Goal: Task Accomplishment & Management: Manage account settings

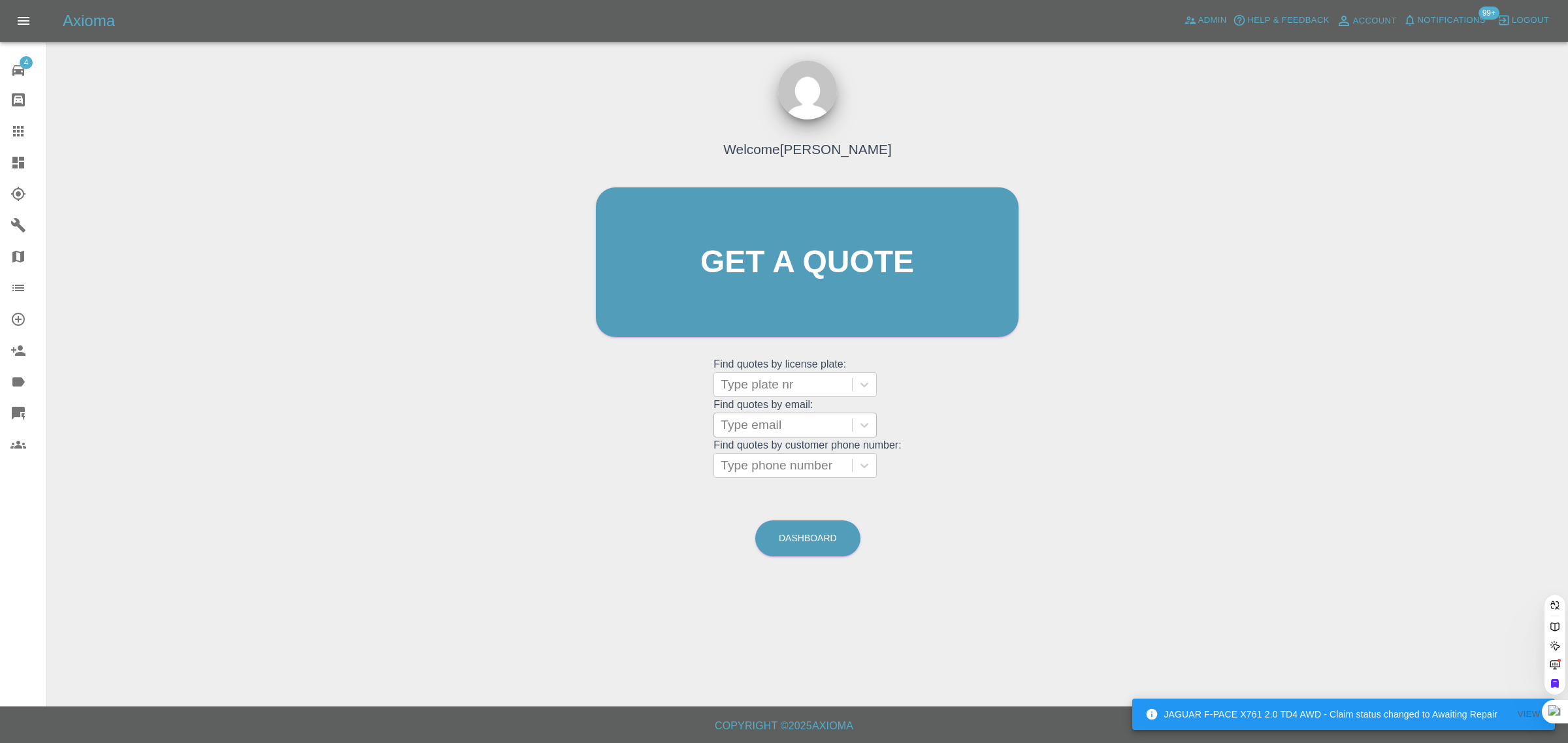
click at [739, 428] on div at bounding box center [783, 425] width 125 height 18
paste input "[PERSON_NAME][EMAIL_ADDRESS][DOMAIN_NAME]"
type input "[PERSON_NAME][EMAIL_ADDRESS][DOMAIN_NAME]"
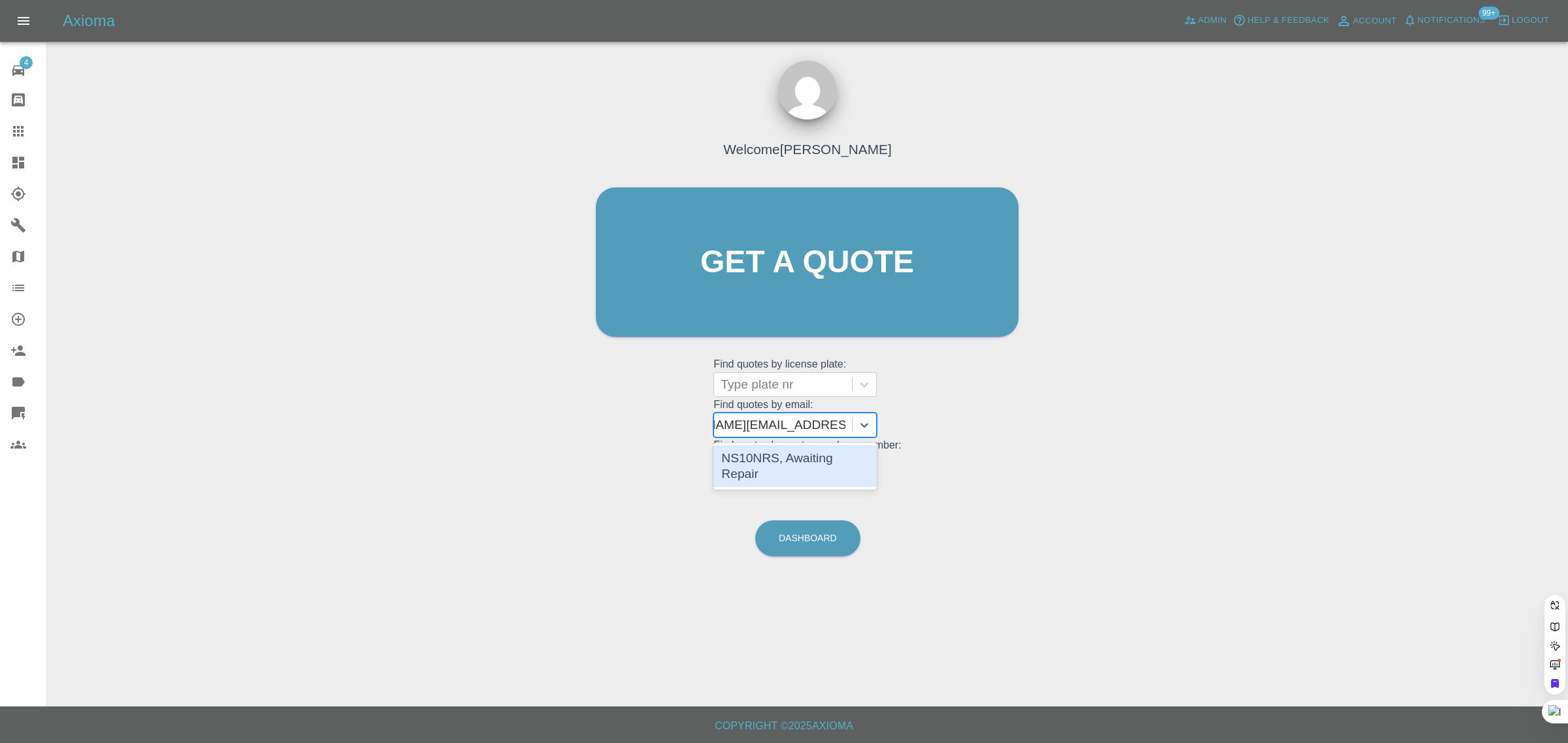
scroll to position [0, 66]
click at [757, 467] on div "NS10NRS, Awaiting Repair" at bounding box center [795, 466] width 164 height 42
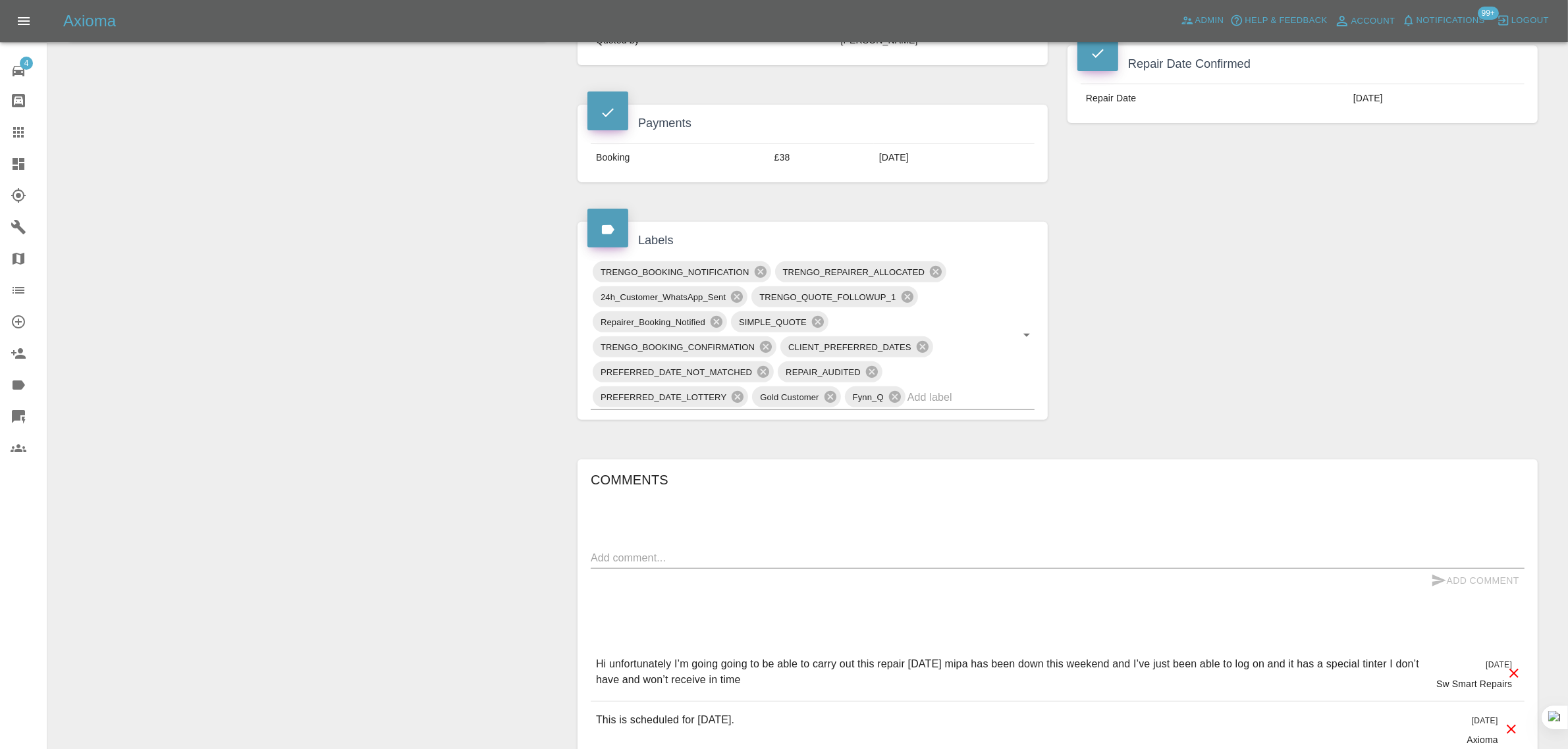
scroll to position [576, 0]
click at [30, 129] on div at bounding box center [29, 132] width 37 height 16
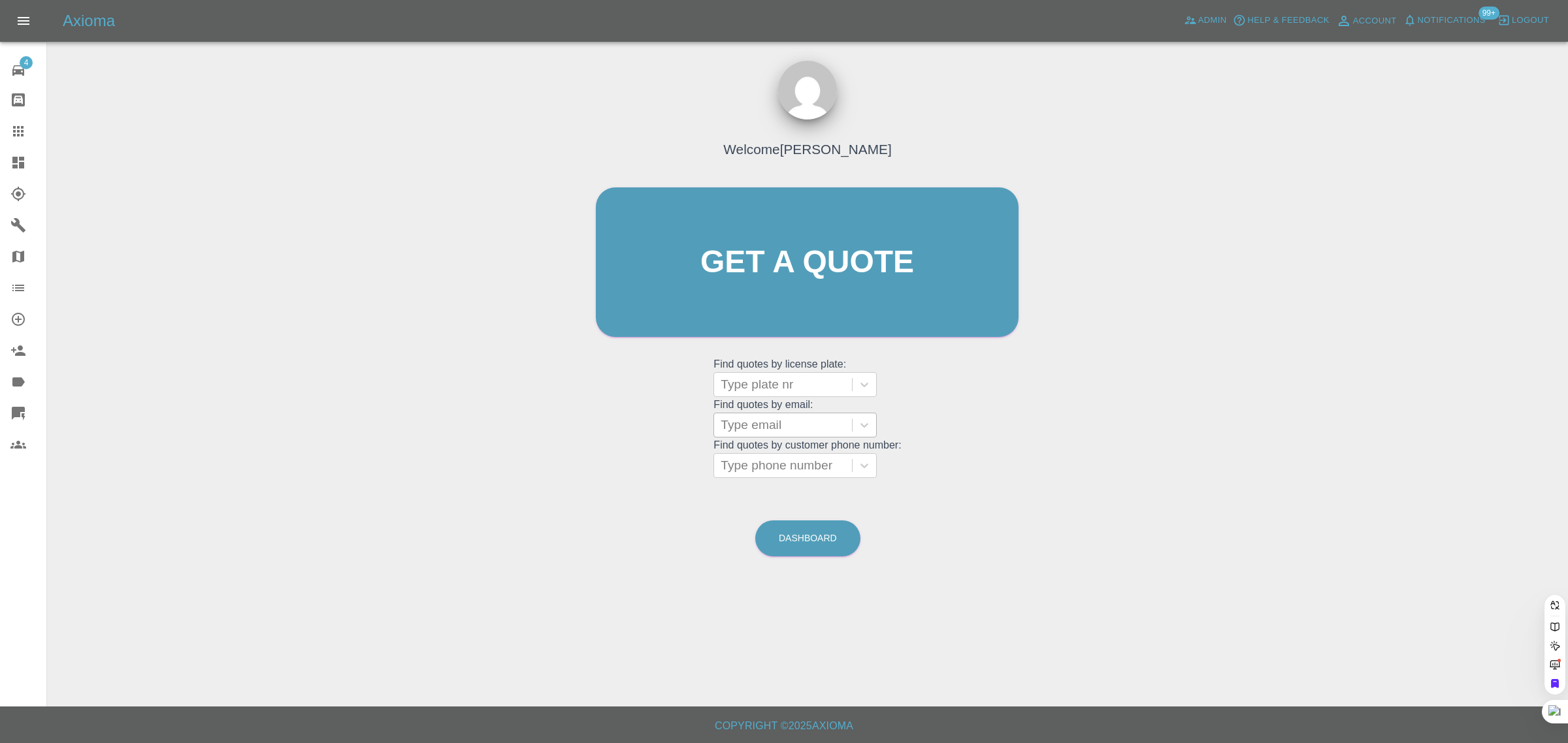
click at [801, 422] on div at bounding box center [783, 425] width 125 height 18
paste input "[EMAIL_ADDRESS][DOMAIN_NAME]"
type input "[EMAIL_ADDRESS][DOMAIN_NAME]"
click at [838, 466] on div "EG68 OOV, Awaiting Repair" at bounding box center [795, 466] width 164 height 42
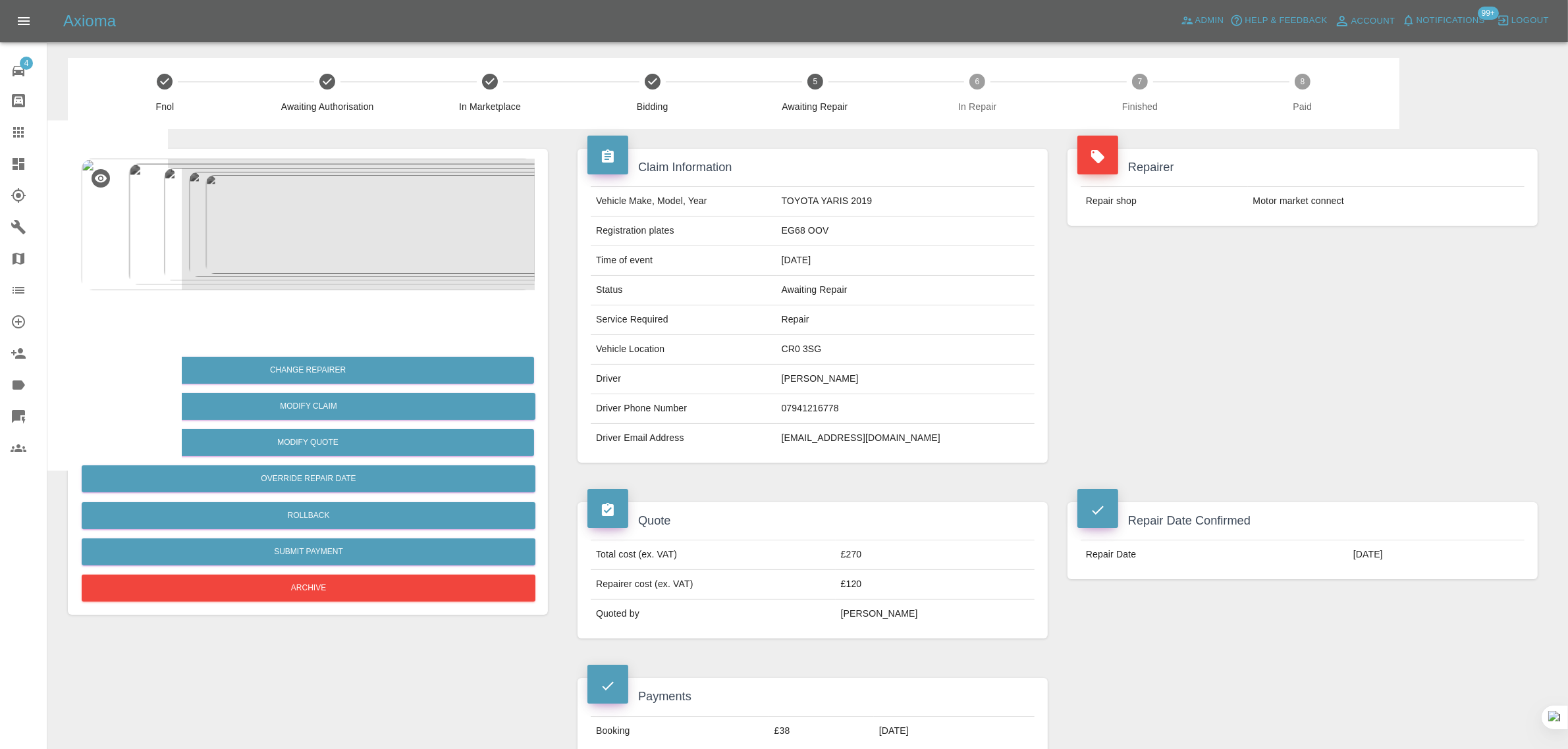
click at [13, 134] on icon at bounding box center [18, 132] width 16 height 16
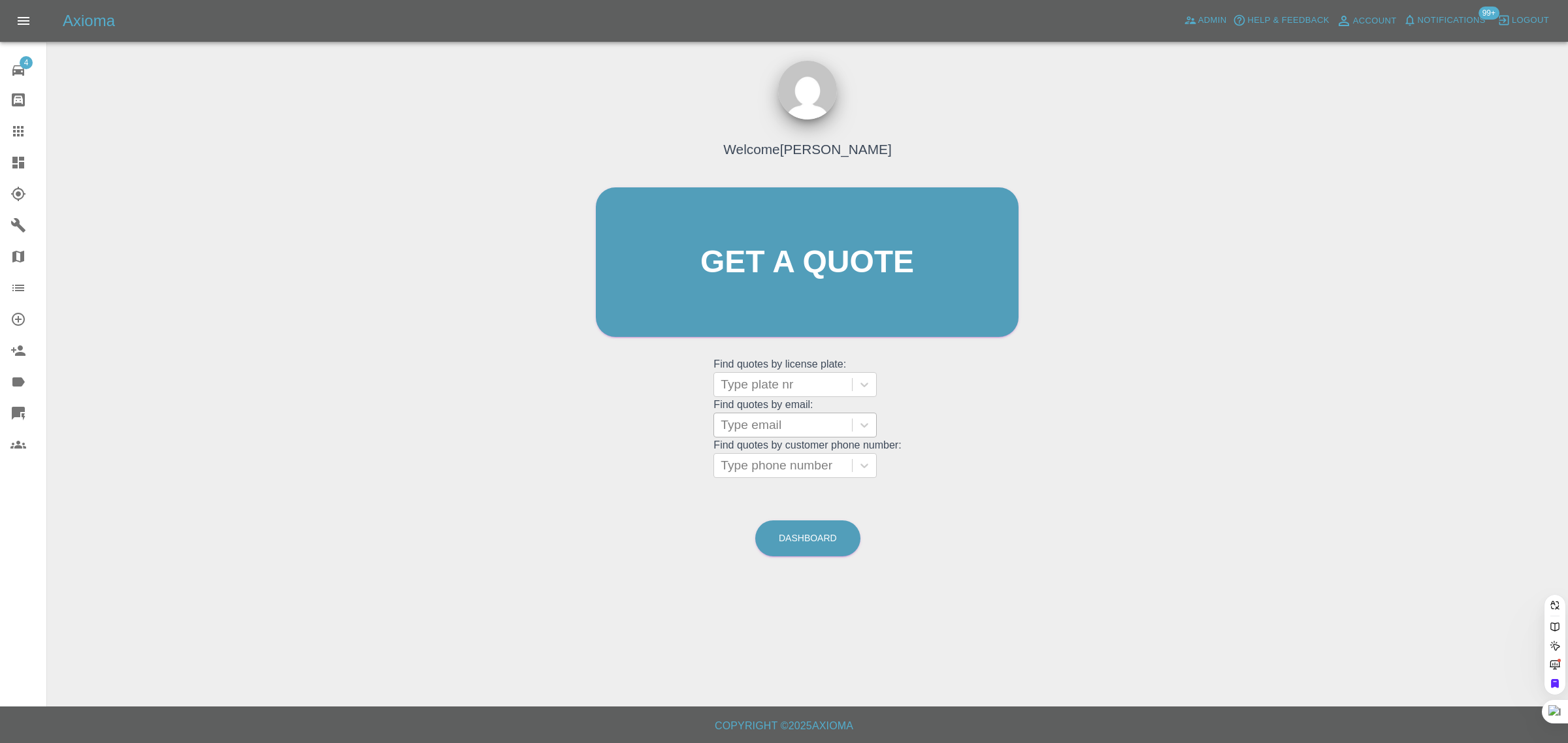
click at [759, 425] on div at bounding box center [783, 425] width 125 height 18
paste input "[EMAIL_ADDRESS][DOMAIN_NAME]"
type input "[EMAIL_ADDRESS][DOMAIN_NAME]"
click at [792, 453] on div "DV25UXU, Awaiting Repair" at bounding box center [795, 466] width 164 height 42
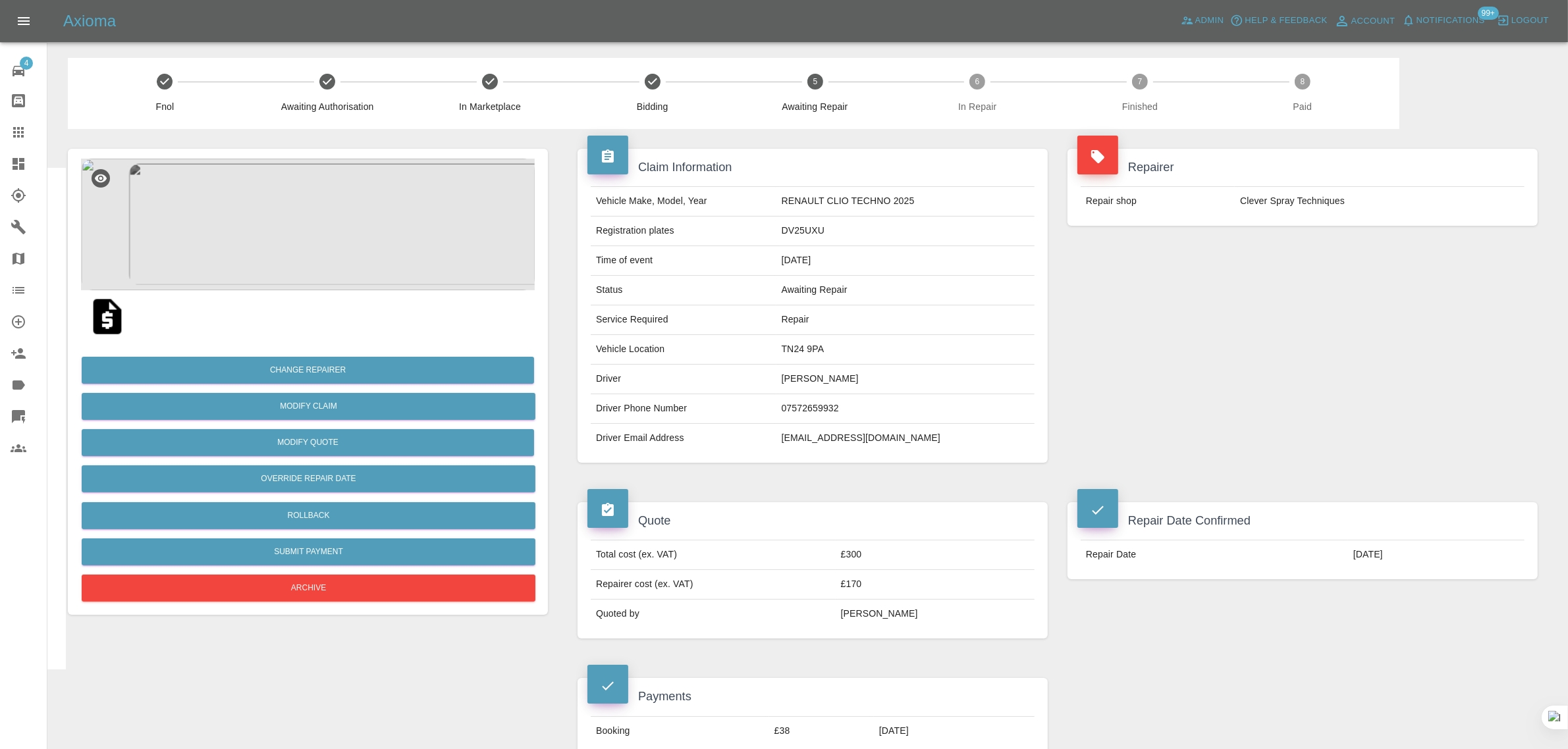
click at [33, 135] on div at bounding box center [29, 132] width 37 height 16
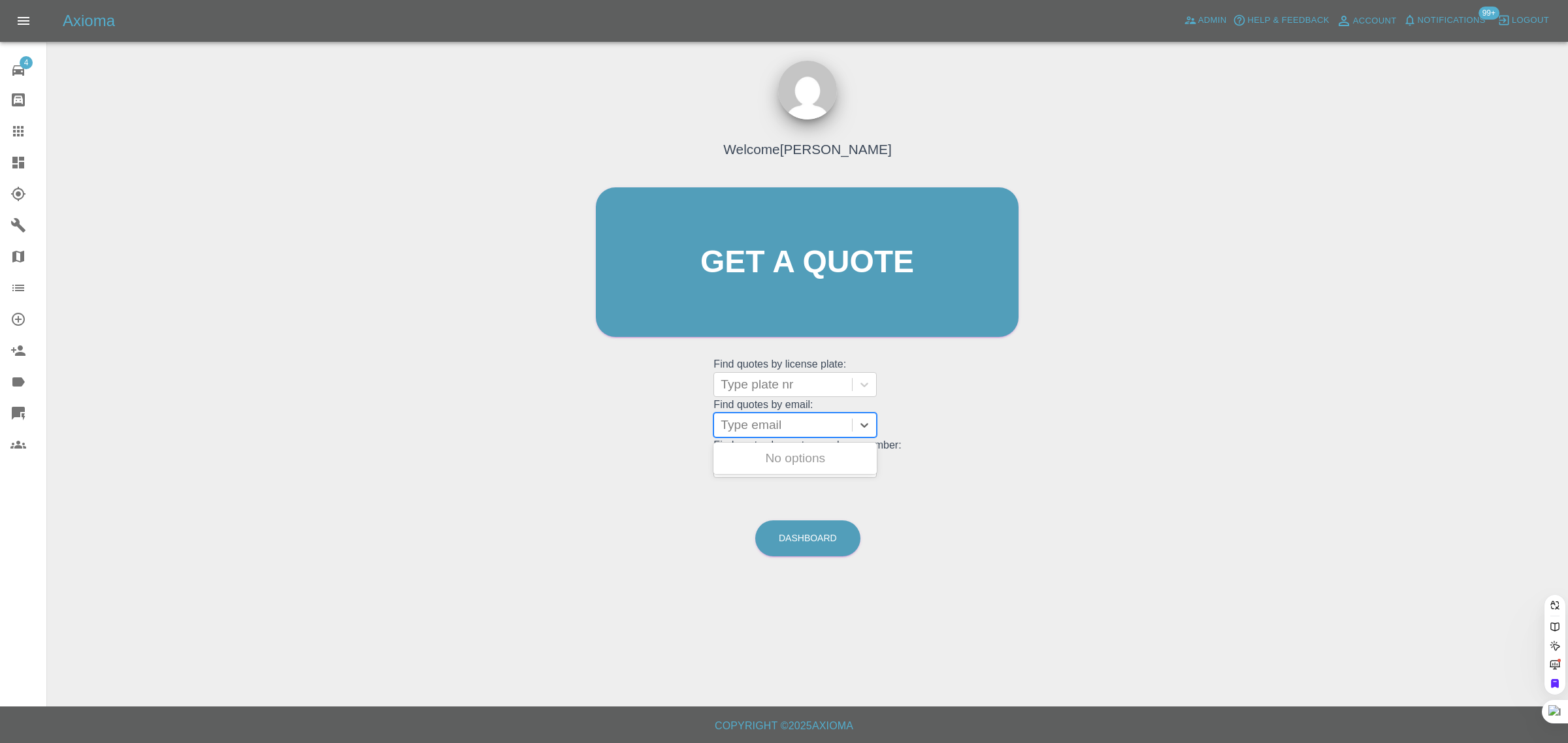
click at [769, 429] on div at bounding box center [783, 425] width 125 height 18
paste input "[EMAIL_ADDRESS][DOMAIN_NAME]"
type input "[EMAIL_ADDRESS][DOMAIN_NAME]"
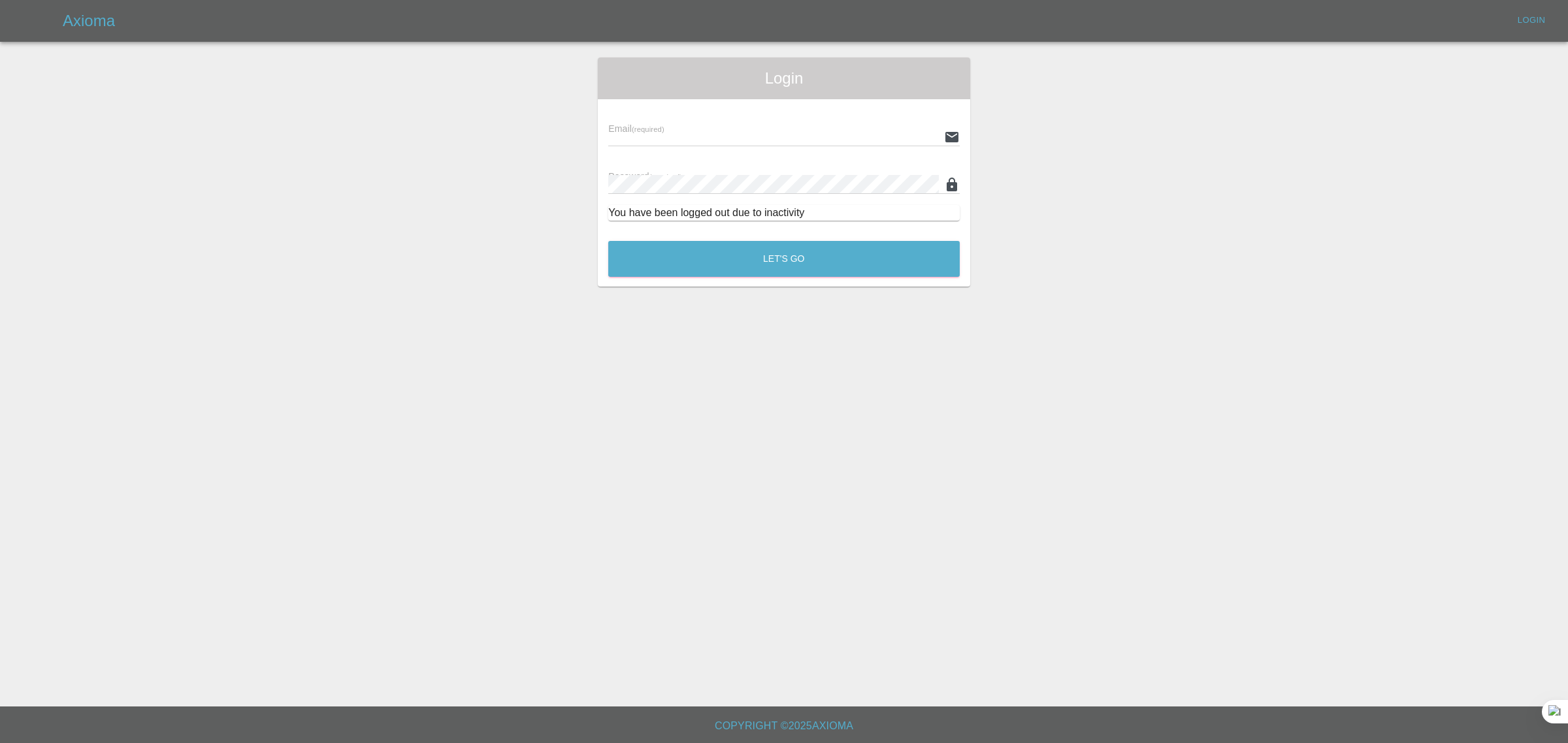
type input "[EMAIL_ADDRESS][DOMAIN_NAME]"
click at [727, 249] on button "Let's Go" at bounding box center [784, 259] width 351 height 36
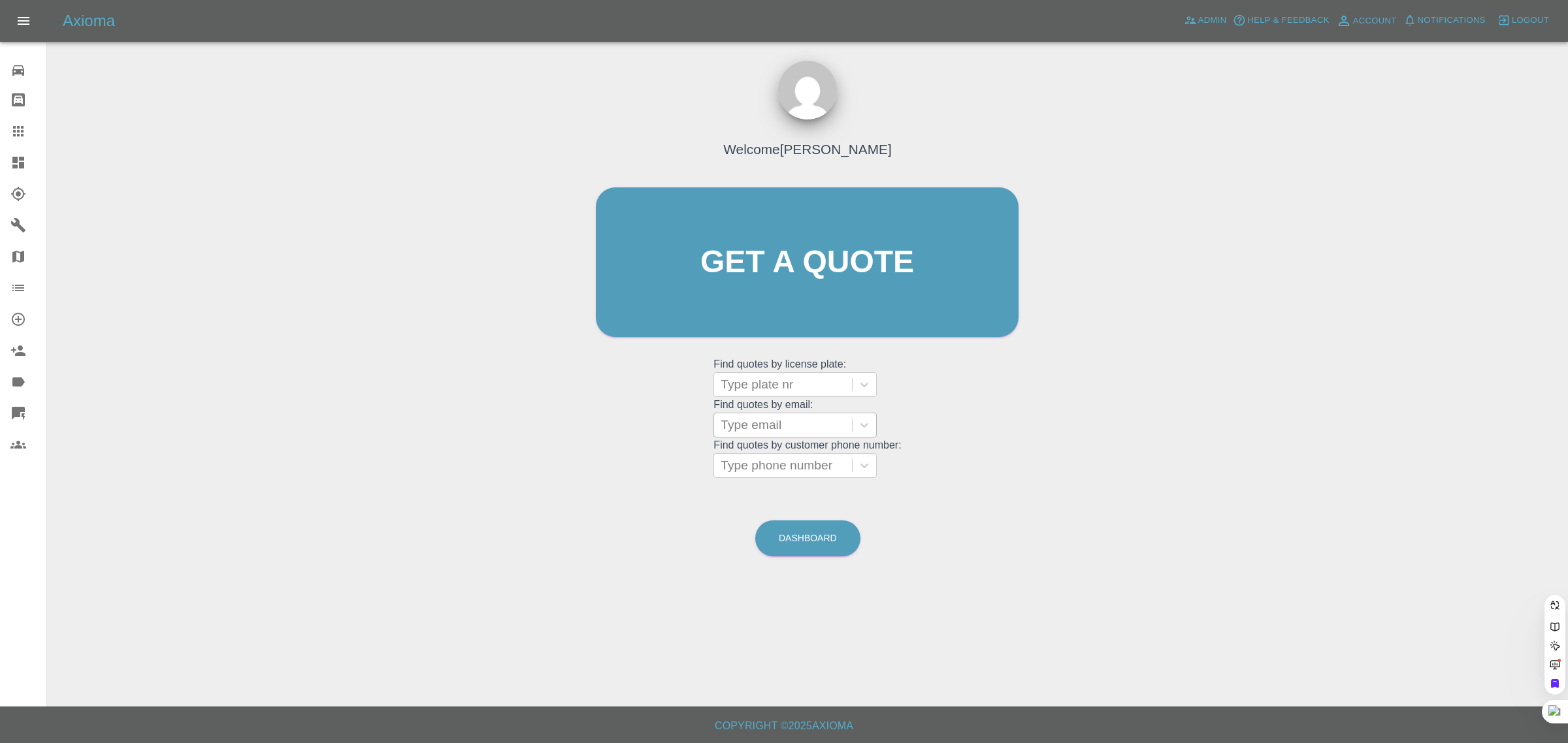
click at [786, 428] on div at bounding box center [783, 425] width 125 height 18
paste input "[EMAIL_ADDRESS][DOMAIN_NAME]"
type input "[EMAIL_ADDRESS][DOMAIN_NAME]"
click at [743, 423] on div at bounding box center [783, 425] width 125 height 18
paste input "[EMAIL_ADDRESS][DOMAIN_NAME]"
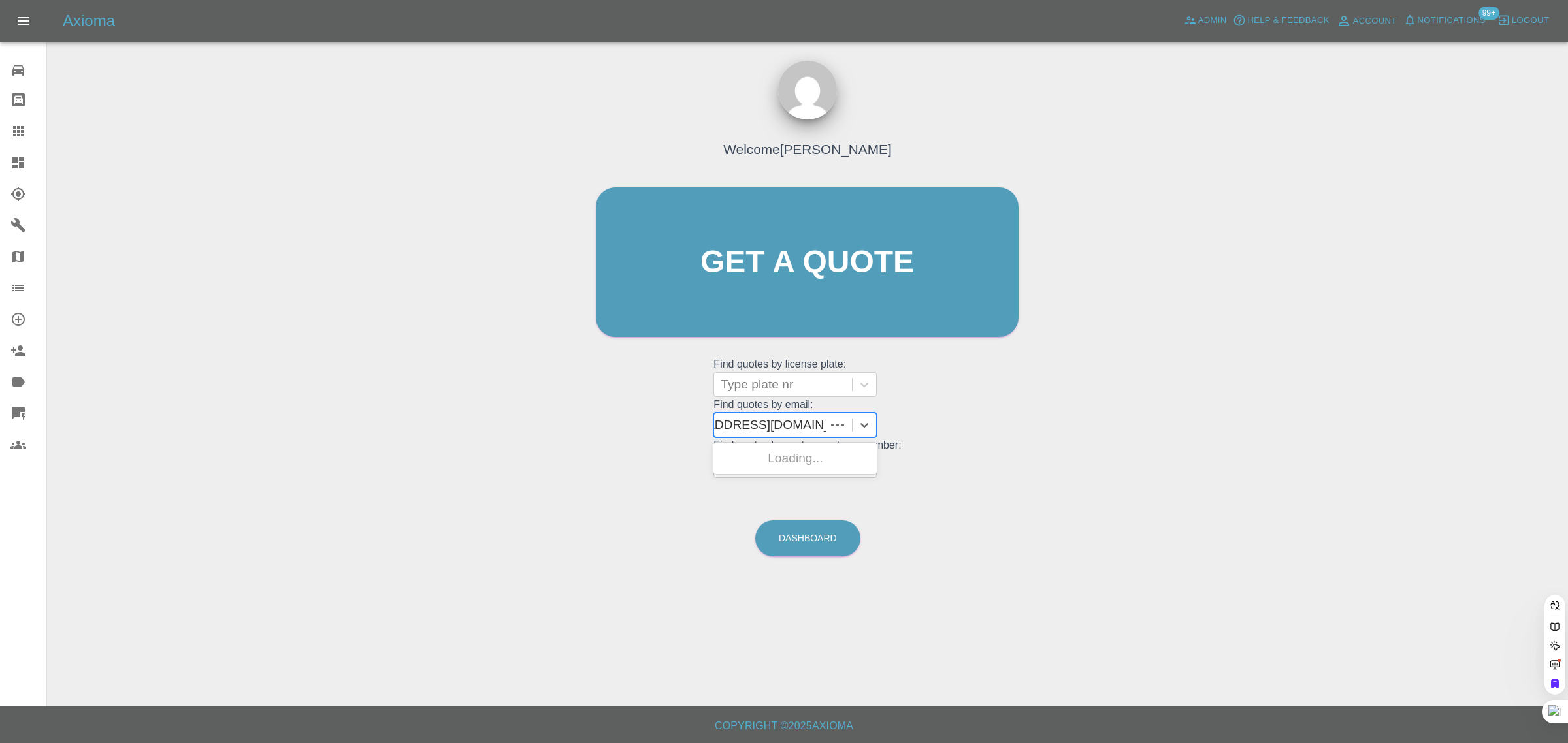
type input "mcdonald_ewan@hotmail.co.u"
click at [822, 458] on div "LB17YUC, Awaiting Repair" at bounding box center [795, 466] width 164 height 42
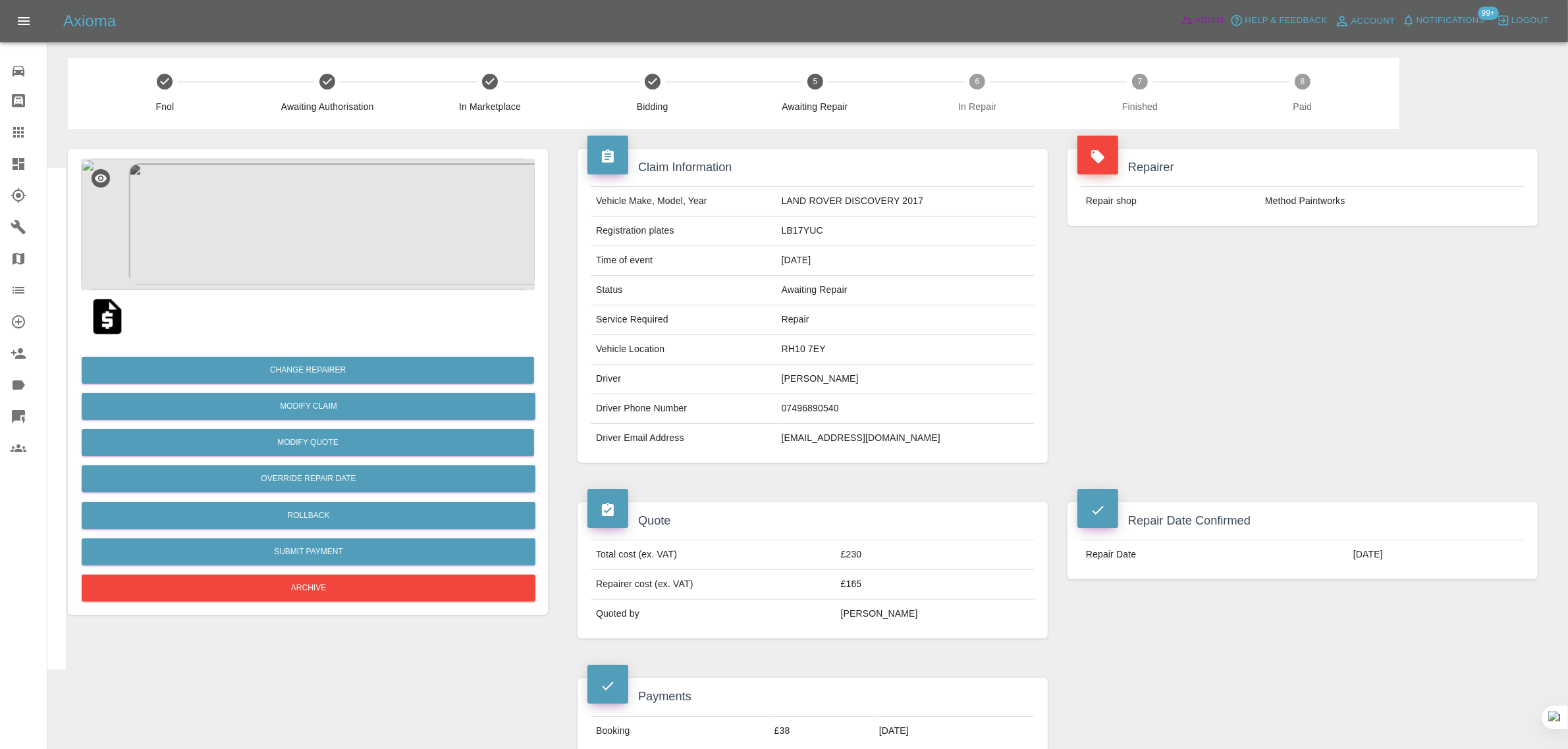
click at [1210, 13] on span "Admin" at bounding box center [1209, 20] width 29 height 15
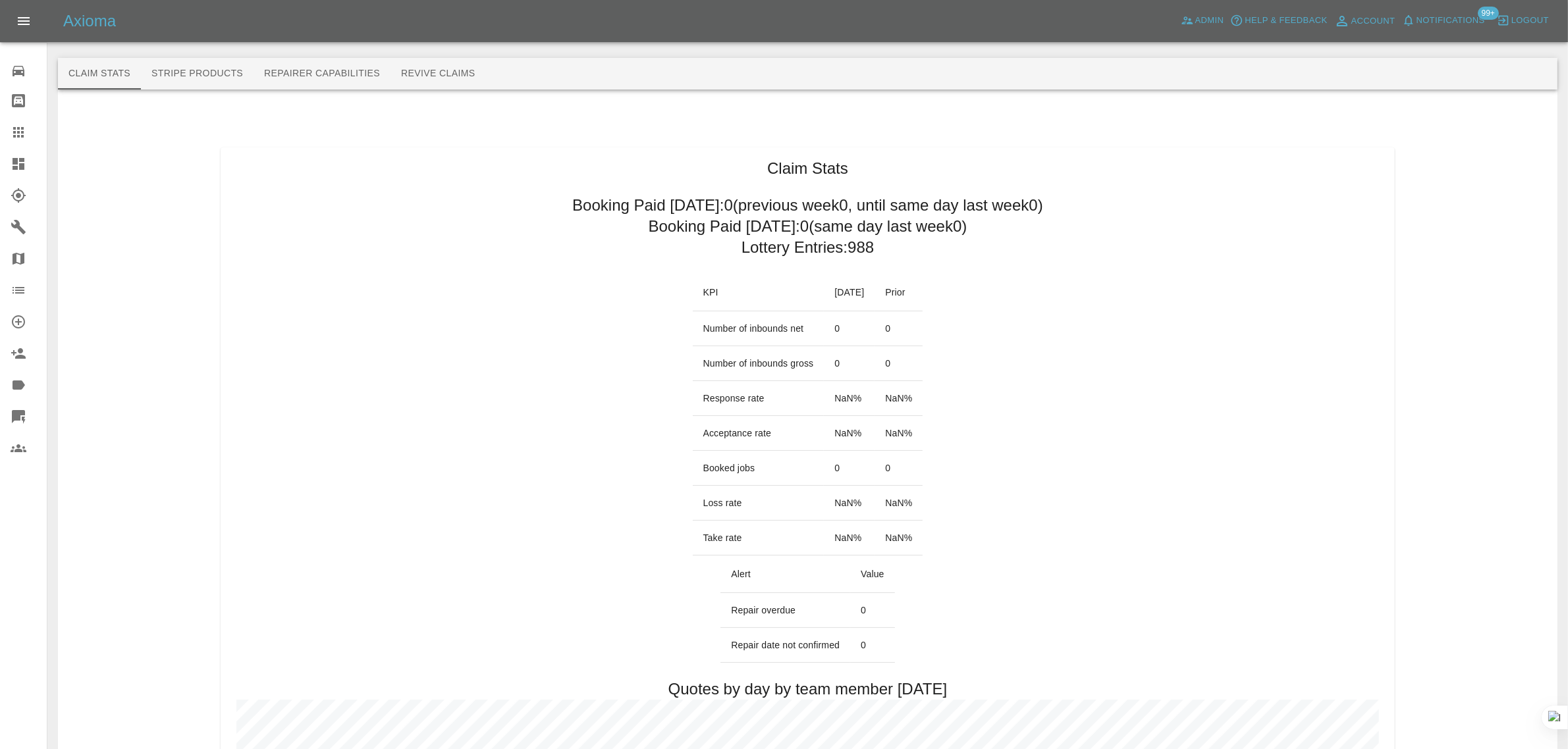
click at [16, 135] on icon at bounding box center [18, 132] width 16 height 16
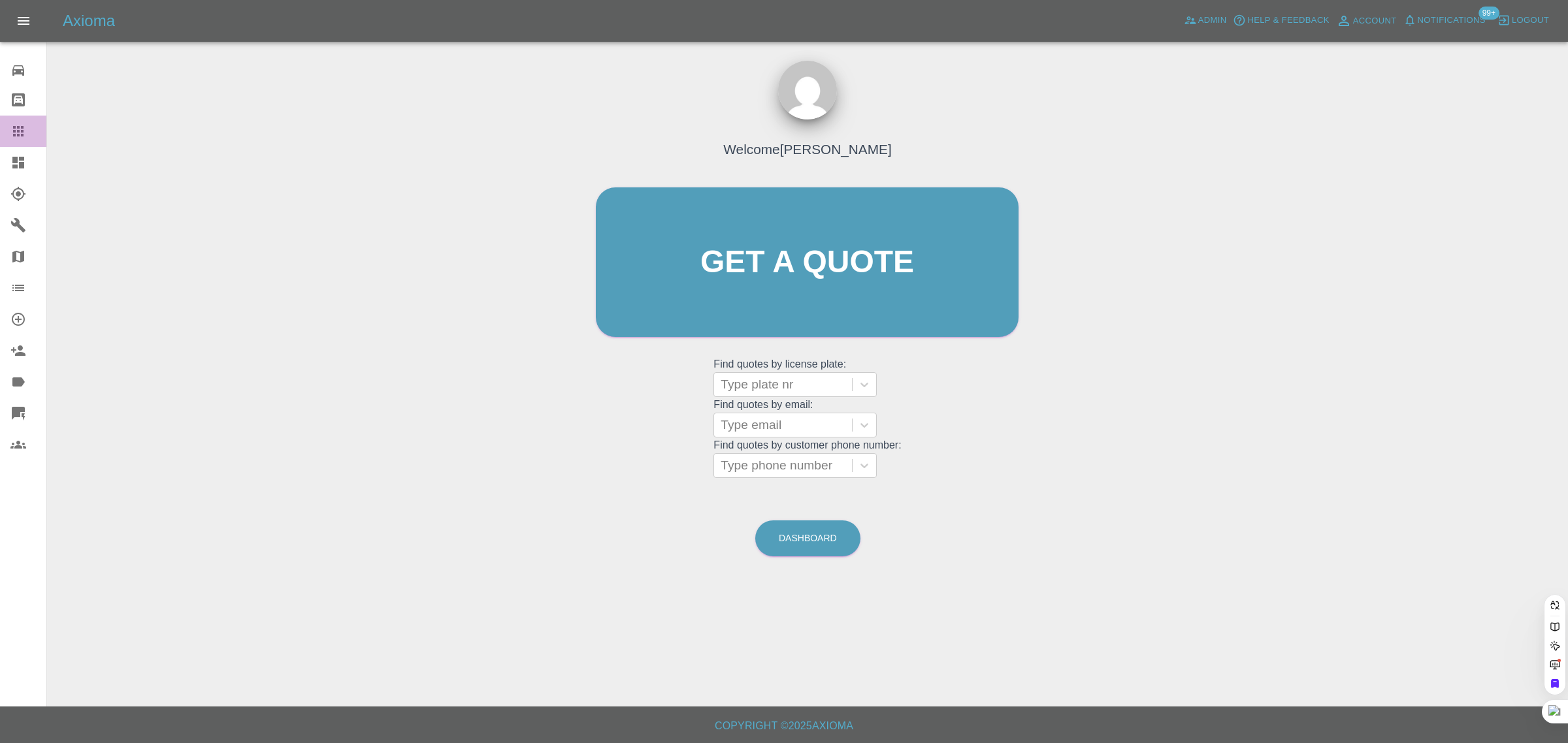
click at [16, 134] on icon at bounding box center [18, 131] width 15 height 15
click at [1210, 13] on span "Admin" at bounding box center [1212, 20] width 29 height 15
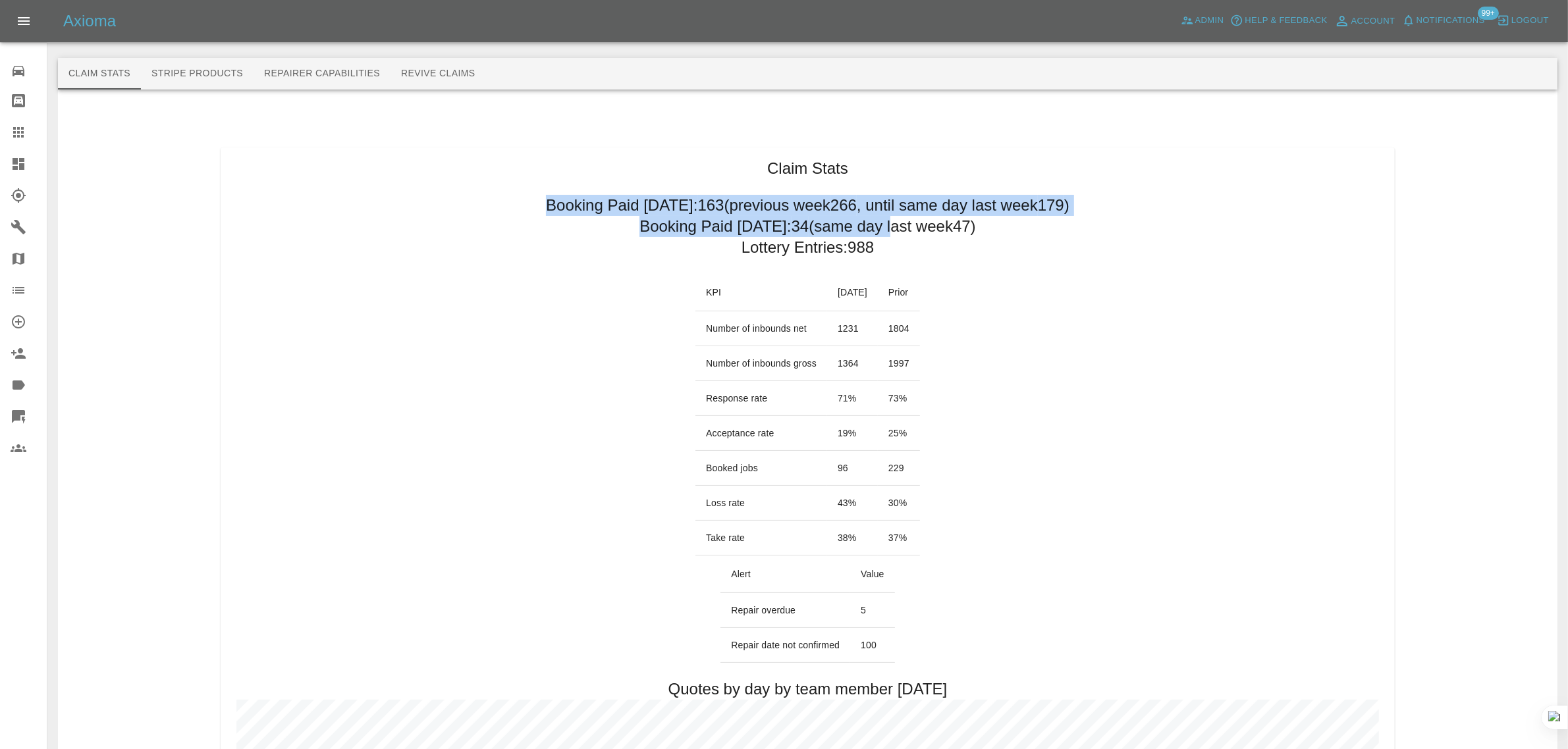
drag, startPoint x: 502, startPoint y: 206, endPoint x: 881, endPoint y: 241, distance: 380.6
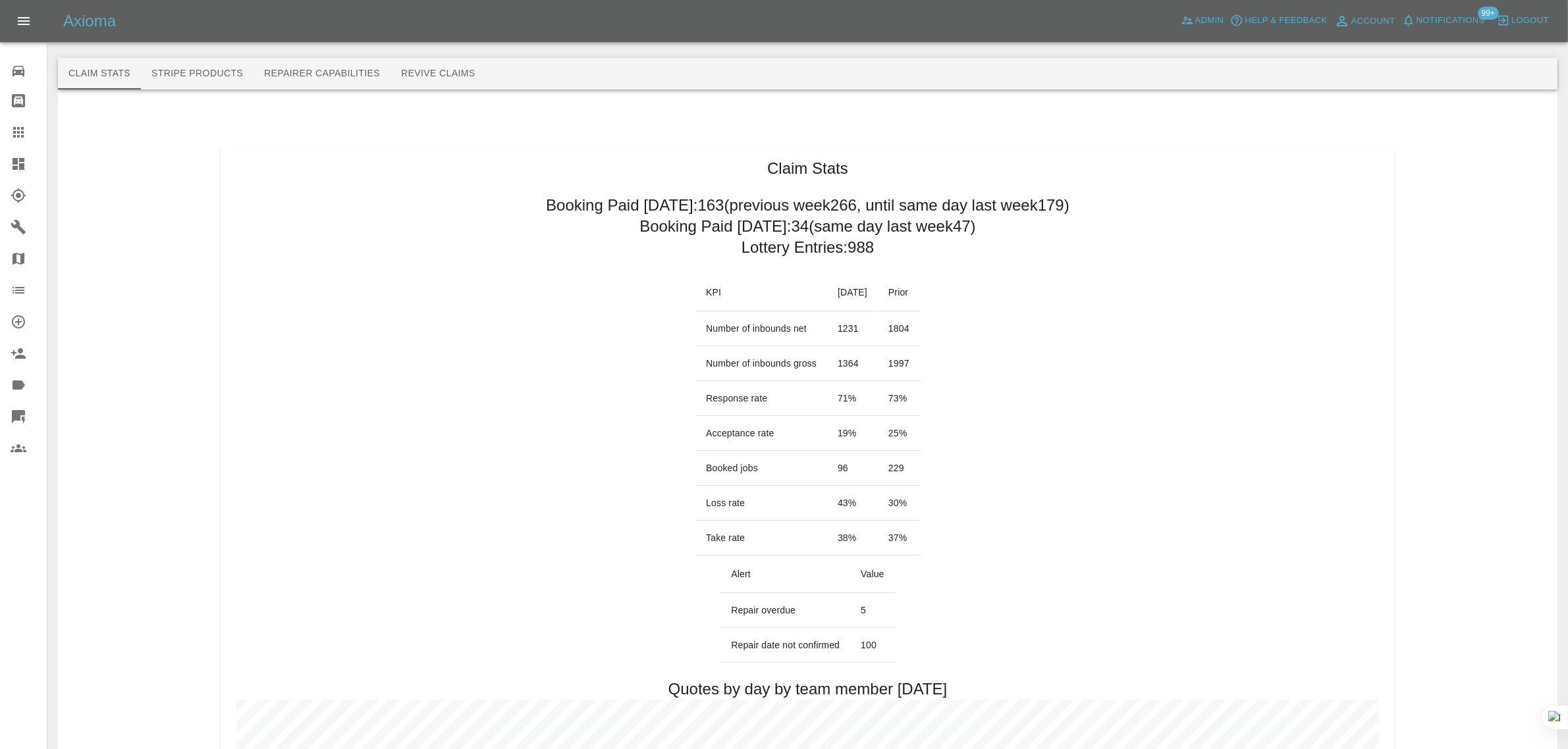
click at [20, 134] on icon at bounding box center [18, 132] width 16 height 16
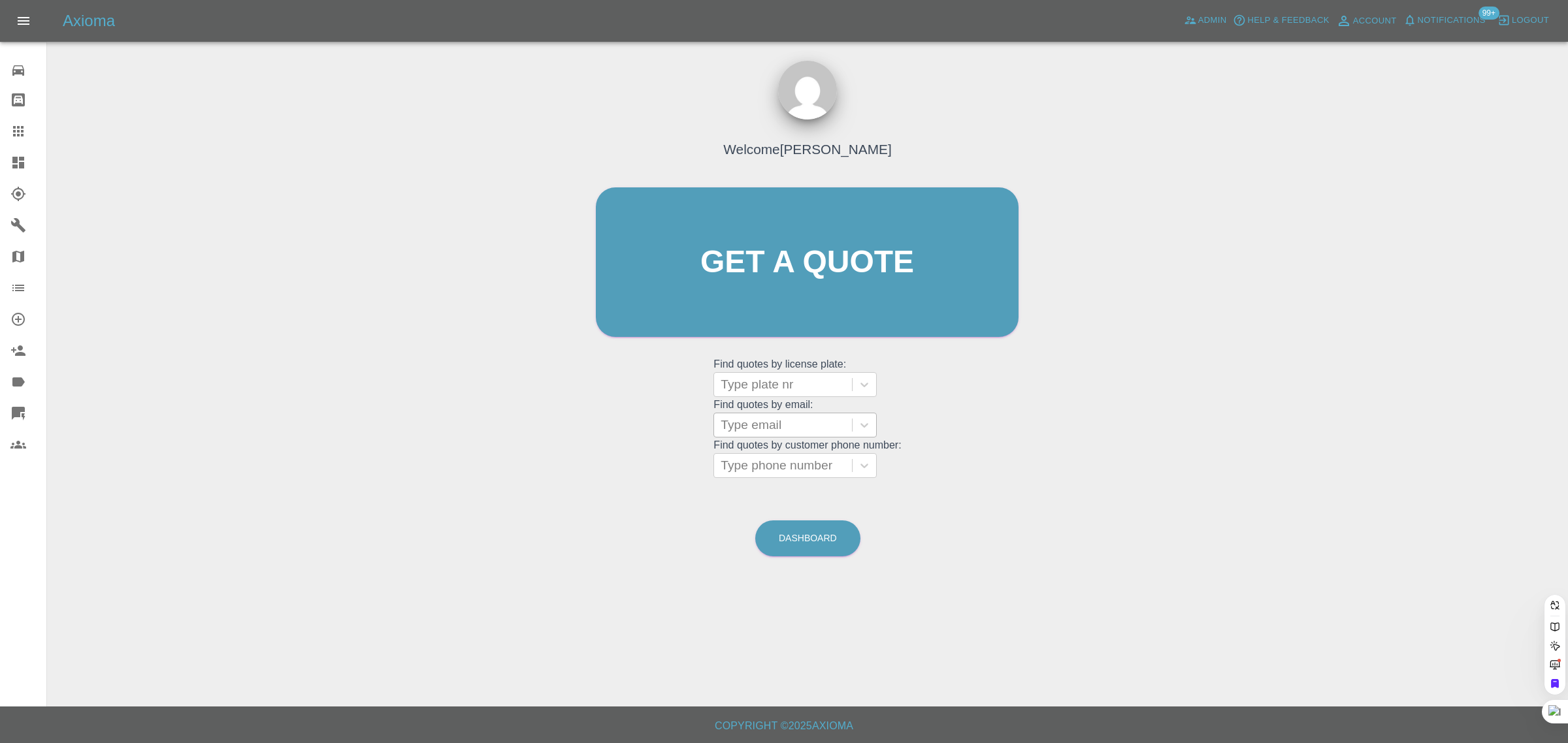
click at [766, 429] on div at bounding box center [783, 425] width 125 height 18
paste input "[EMAIL_ADDRESS][DOMAIN_NAME]"
type input "[EMAIL_ADDRESS][DOMAIN_NAME]"
click at [762, 454] on div "LA25 DNF, Awaiting Repair" at bounding box center [795, 466] width 164 height 42
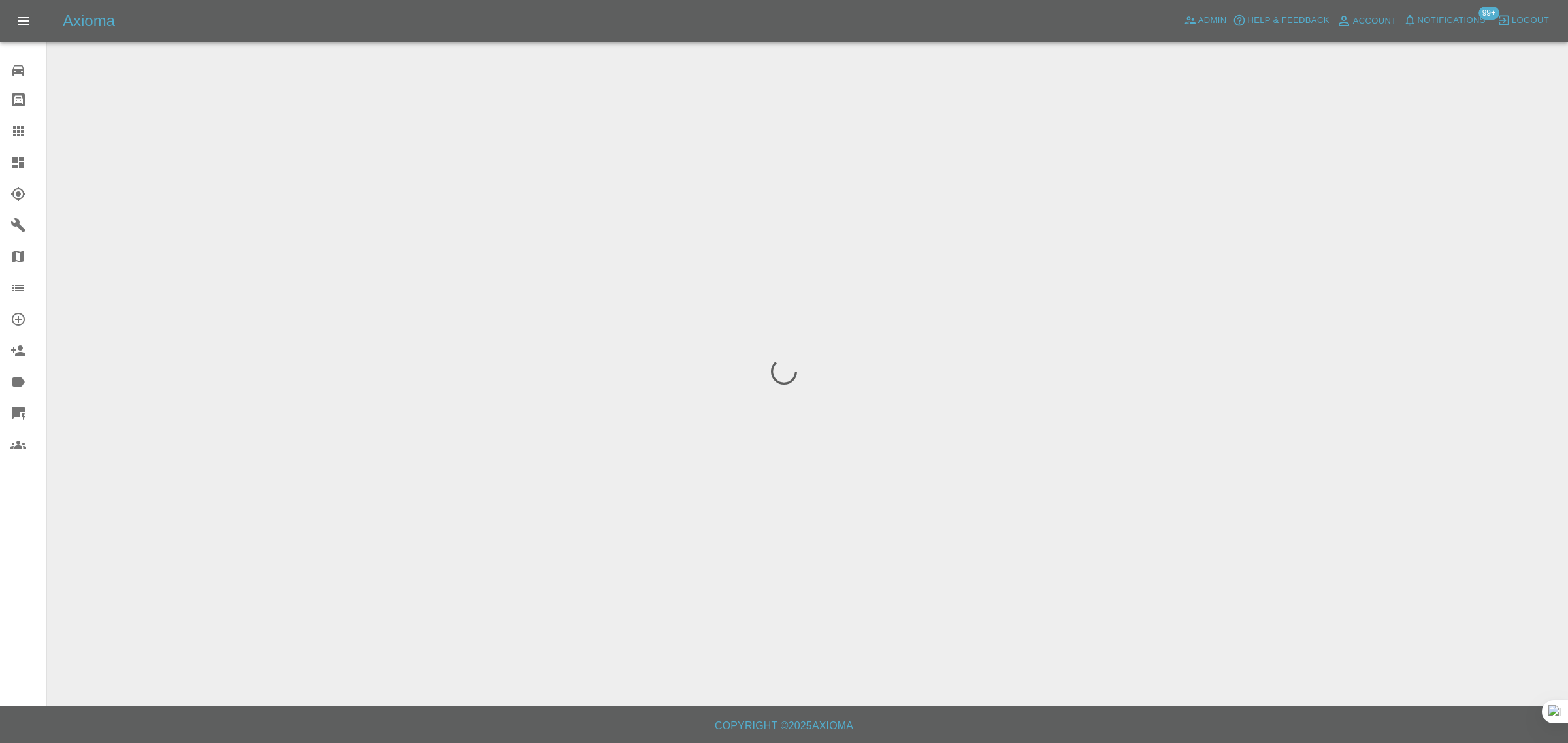
click at [23, 507] on div "0 Repair home Bodyshop home Claims Dashboard Explorer Garages Map Organization …" at bounding box center [23, 371] width 47 height 743
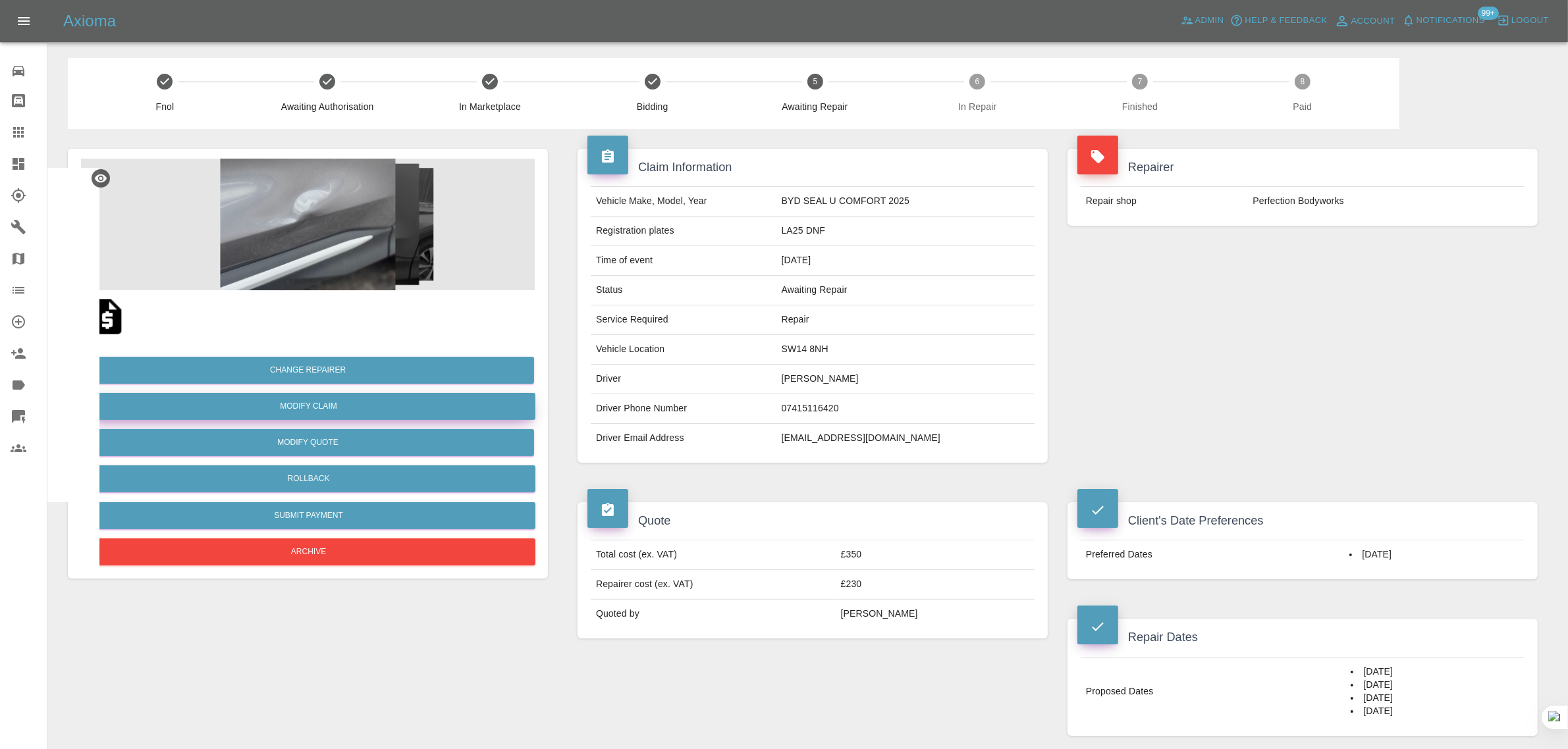
click at [277, 408] on link "Modify Claim" at bounding box center [309, 407] width 454 height 27
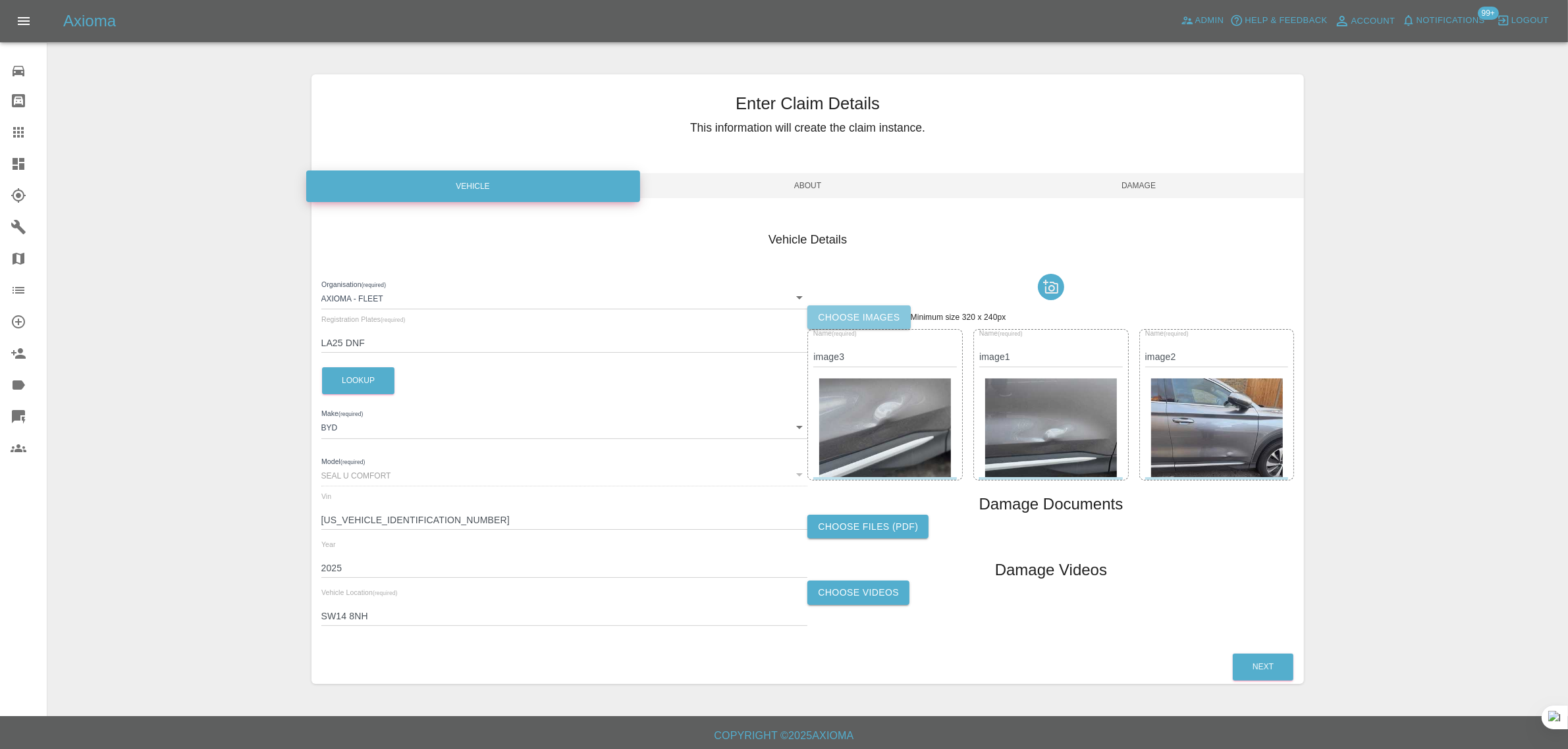
click at [891, 323] on label "Choose images" at bounding box center [859, 317] width 103 height 24
click at [0, 0] on input "Choose images" at bounding box center [0, 0] width 0 height 0
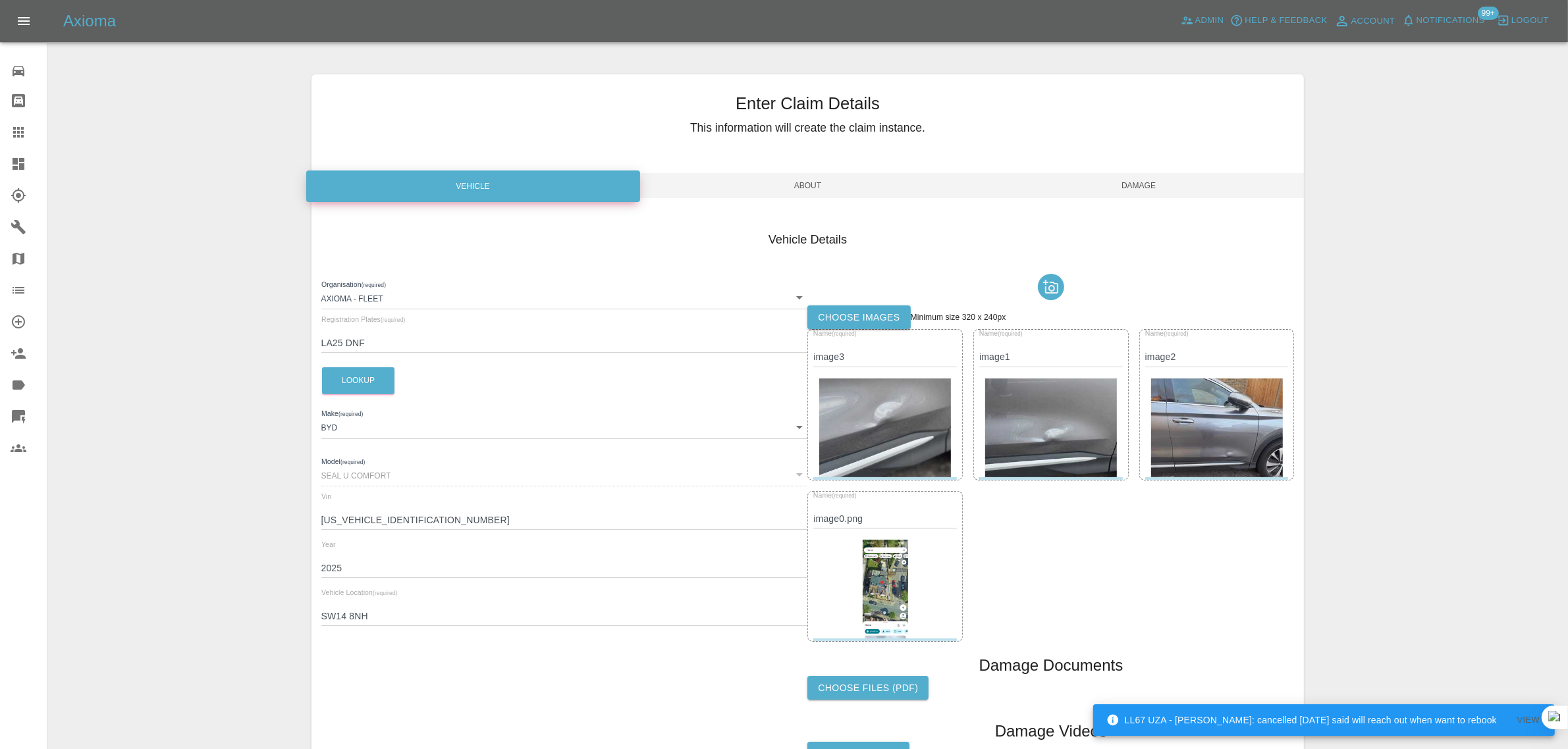
click at [1138, 205] on div "Enter Claim Details This information will create the claim instance. Vehicle Ab…" at bounding box center [808, 447] width 993 height 746
click at [1138, 195] on span "Damage" at bounding box center [1139, 185] width 331 height 25
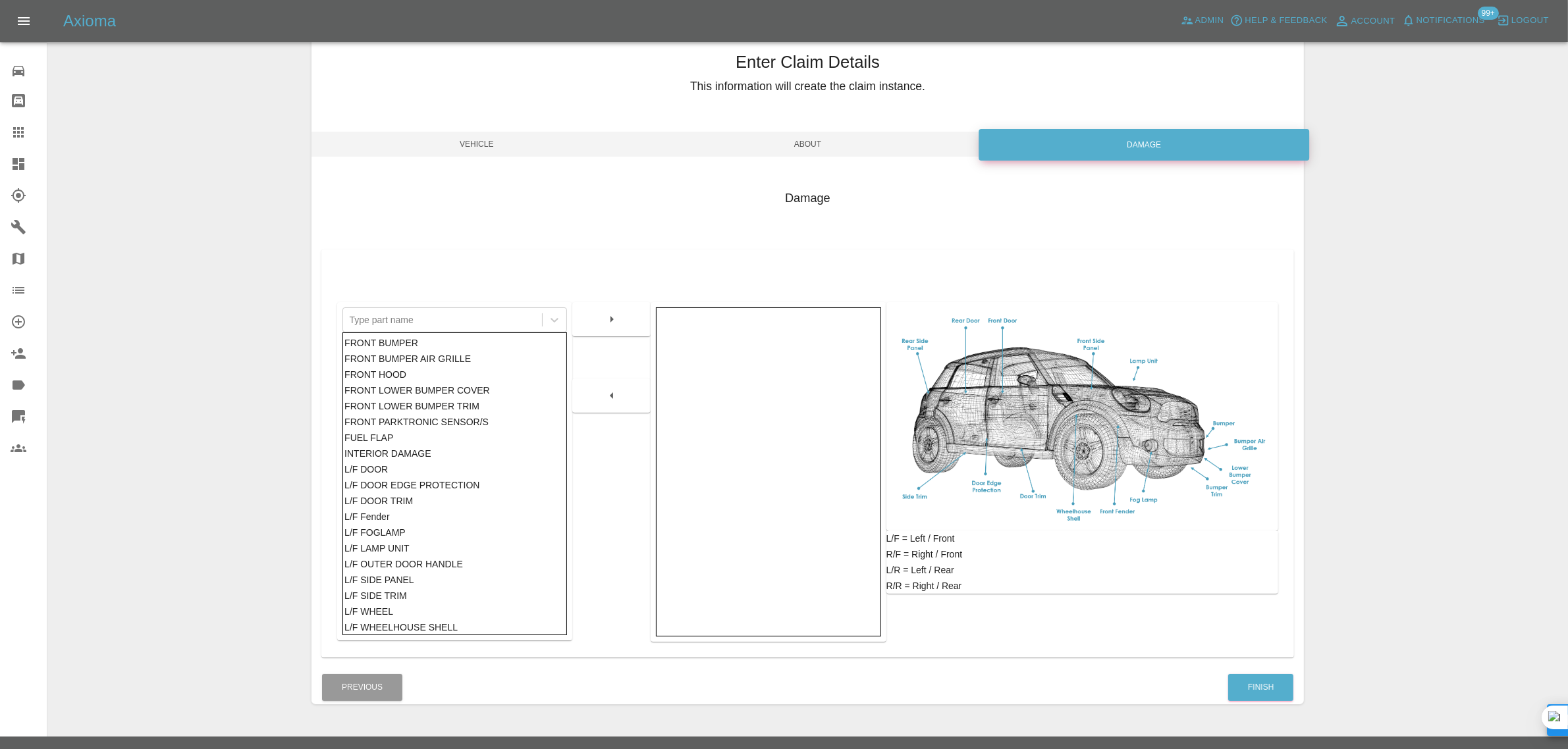
scroll to position [65, 0]
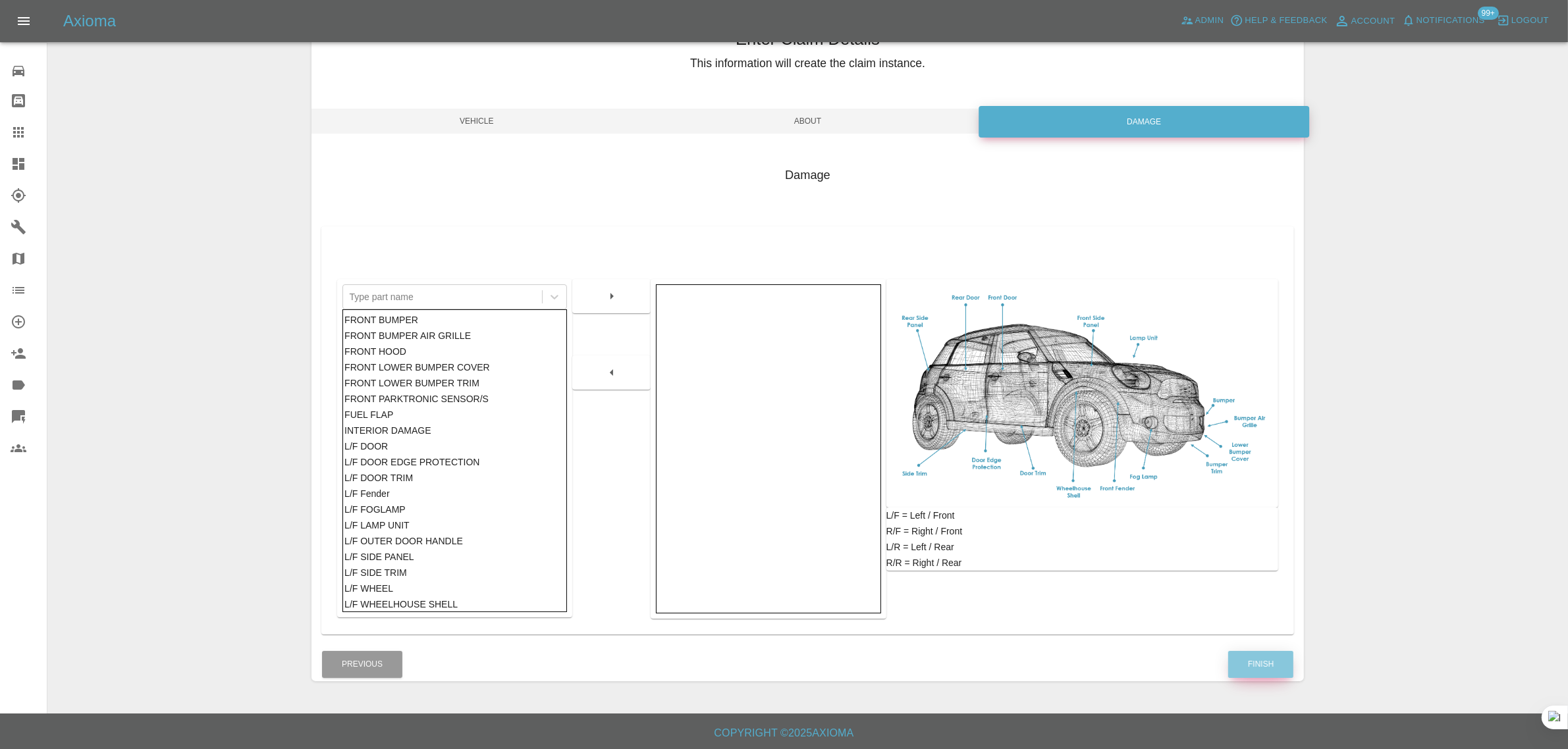
click at [1245, 661] on button "Finish" at bounding box center [1261, 665] width 66 height 27
